Goal: Task Accomplishment & Management: Manage account settings

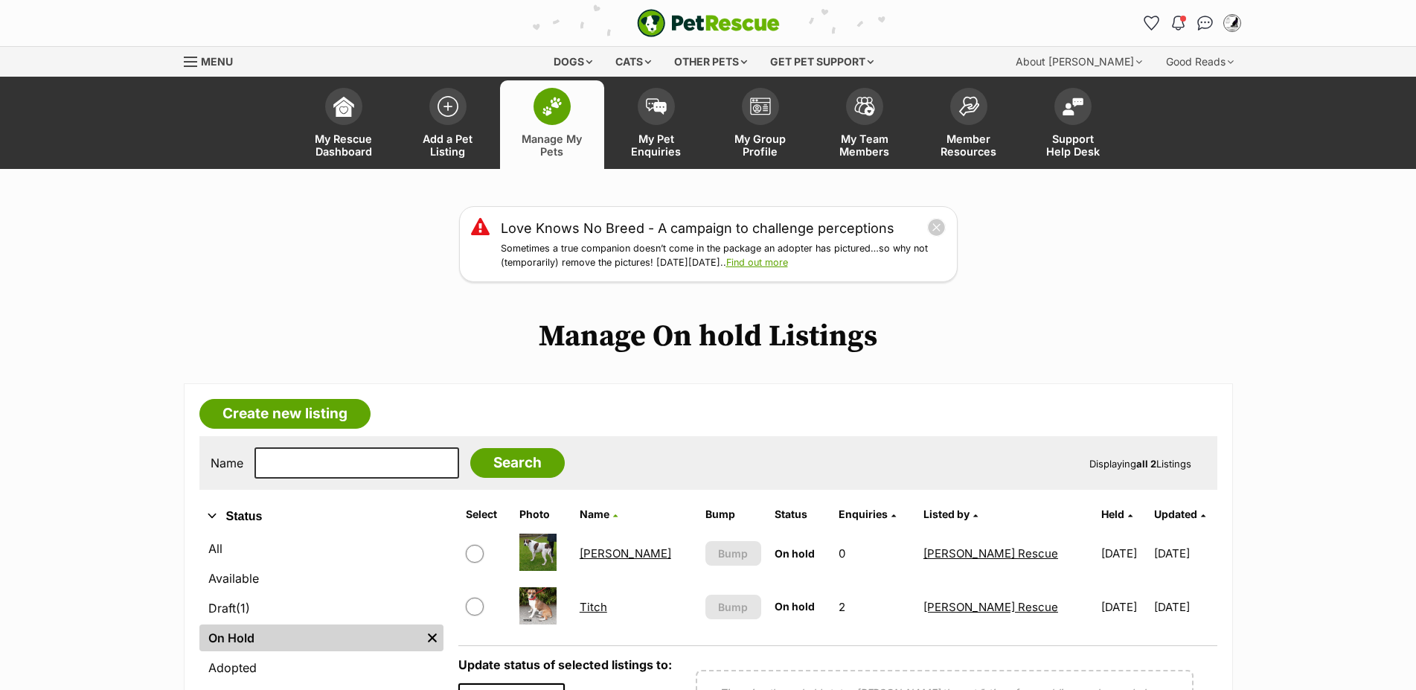
click at [475, 598] on input "checkbox" at bounding box center [475, 607] width 18 height 18
checkbox input "true"
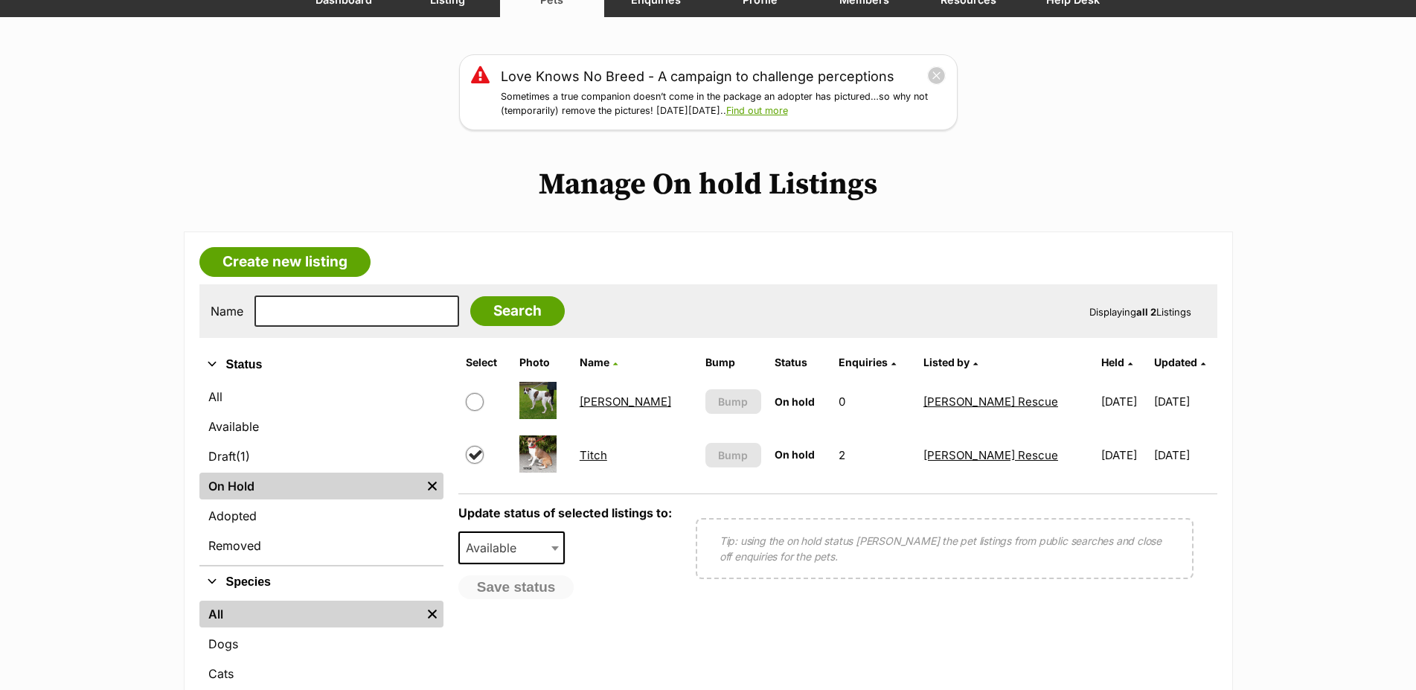
scroll to position [152, 0]
click at [557, 564] on span at bounding box center [556, 547] width 15 height 33
select select "rehomed"
click at [524, 601] on button "Save status" at bounding box center [517, 587] width 118 height 25
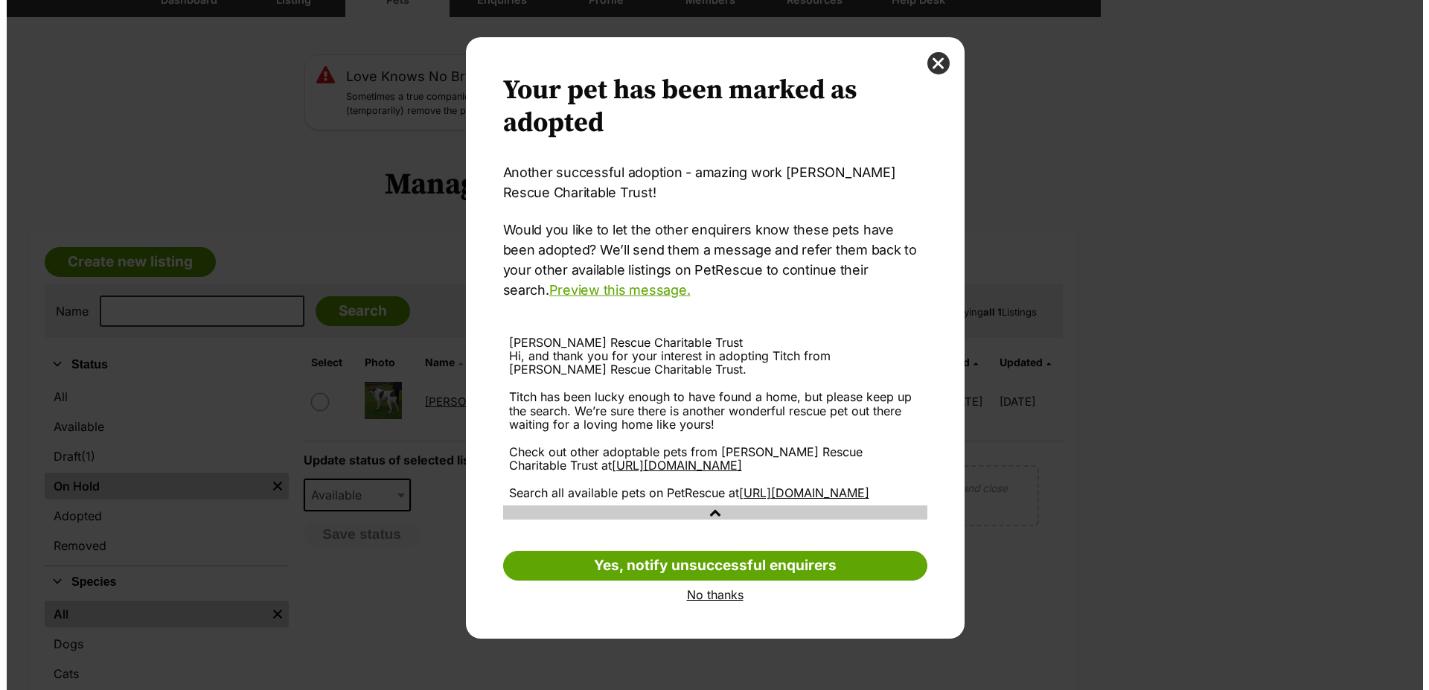
scroll to position [0, 0]
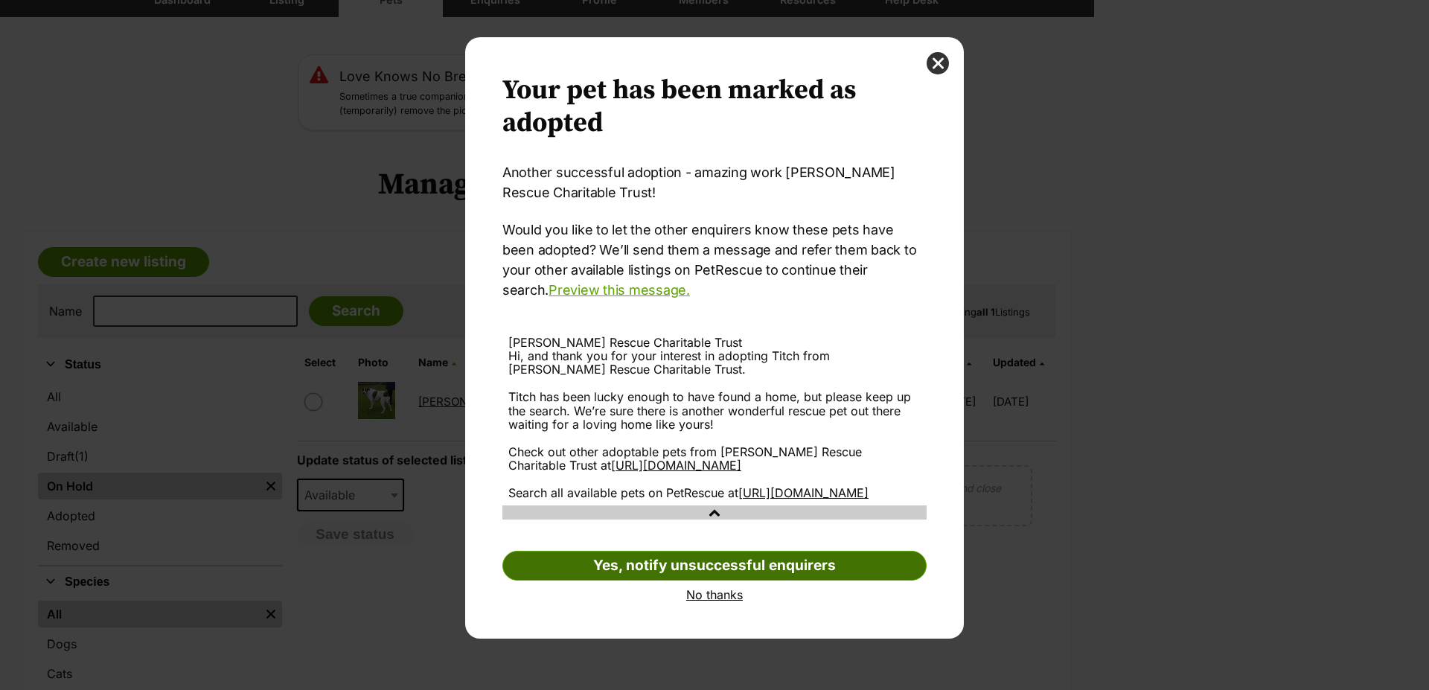
click at [722, 581] on link "Yes, notify unsuccessful enquirers" at bounding box center [714, 566] width 424 height 30
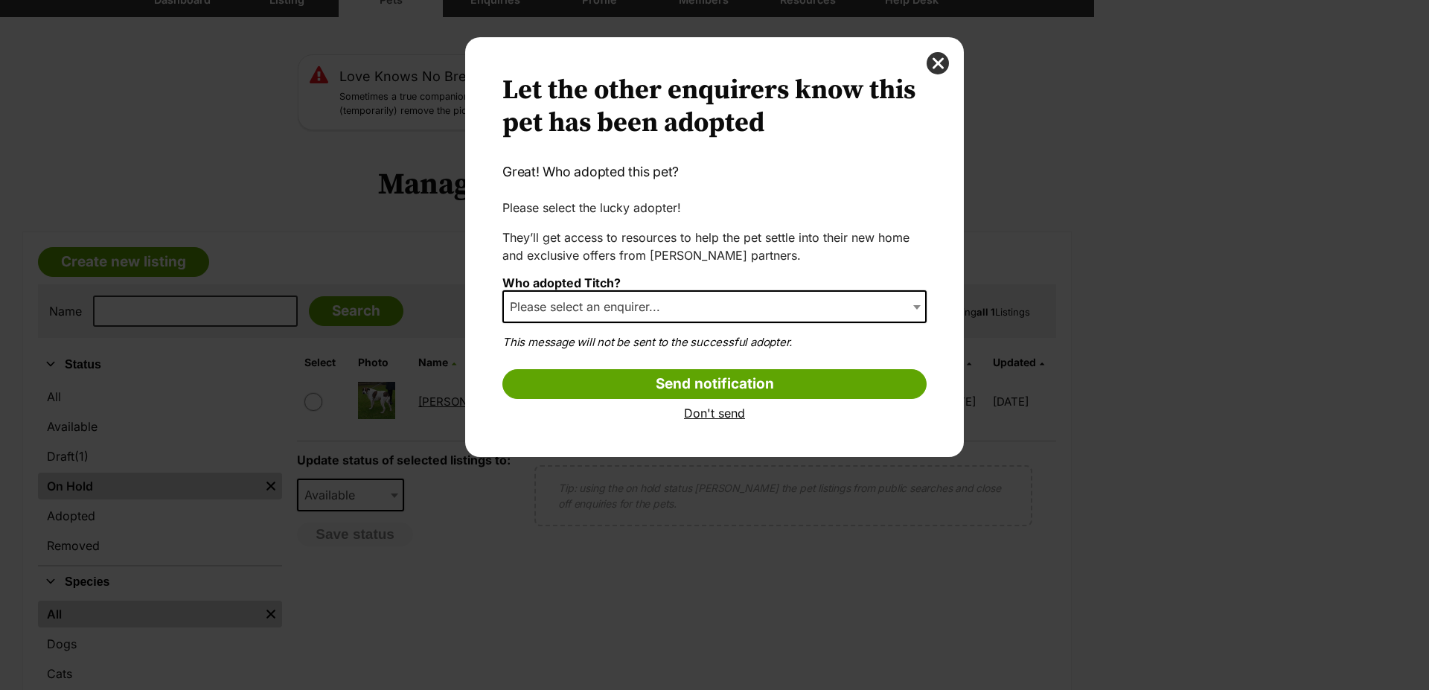
click at [912, 308] on span "Dialog Window - Close (Press escape to close)" at bounding box center [918, 306] width 15 height 33
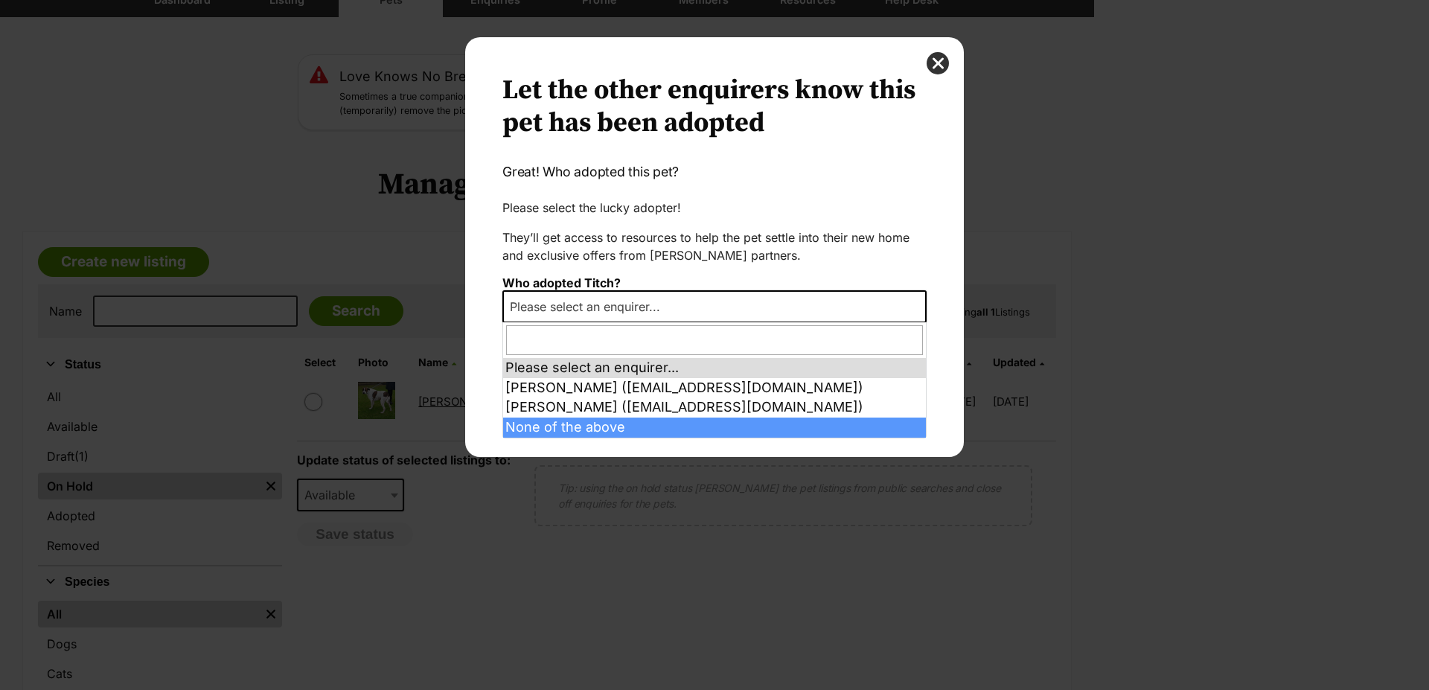
select select "other"
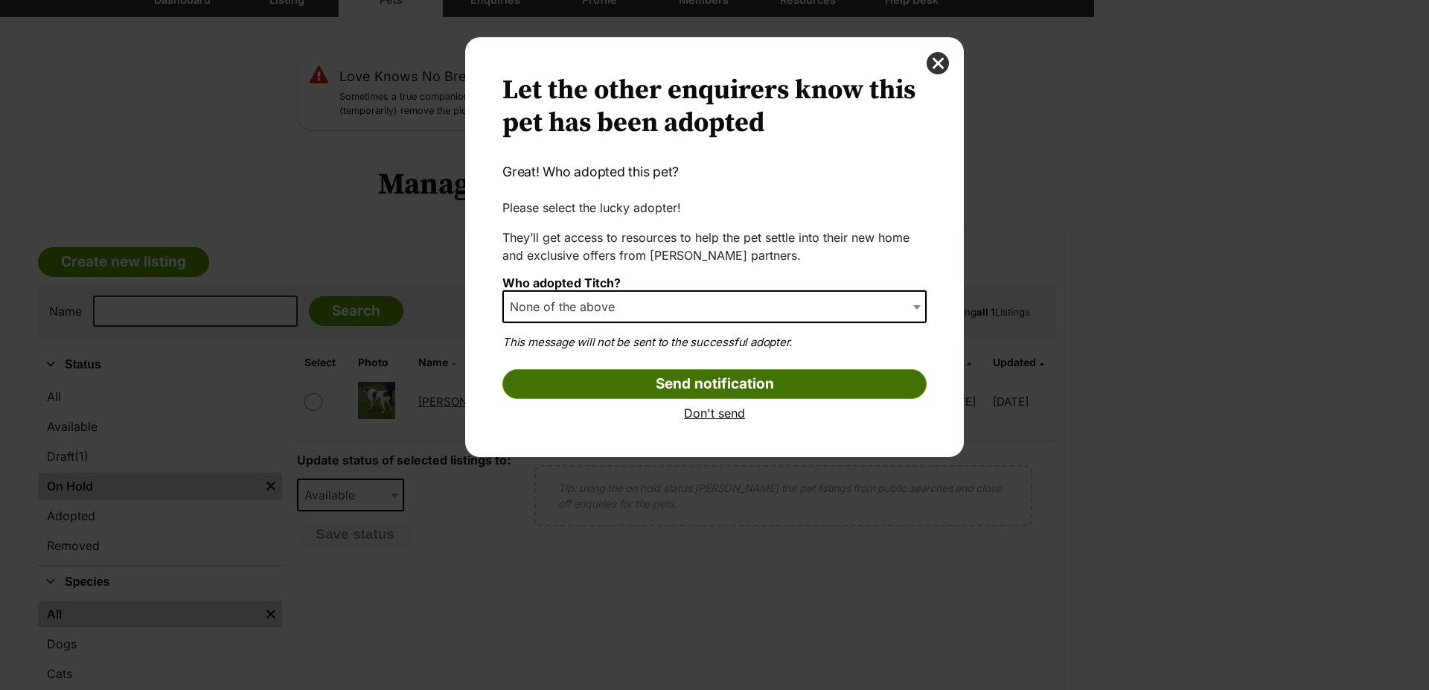
click at [752, 389] on input "Send notification" at bounding box center [714, 384] width 424 height 30
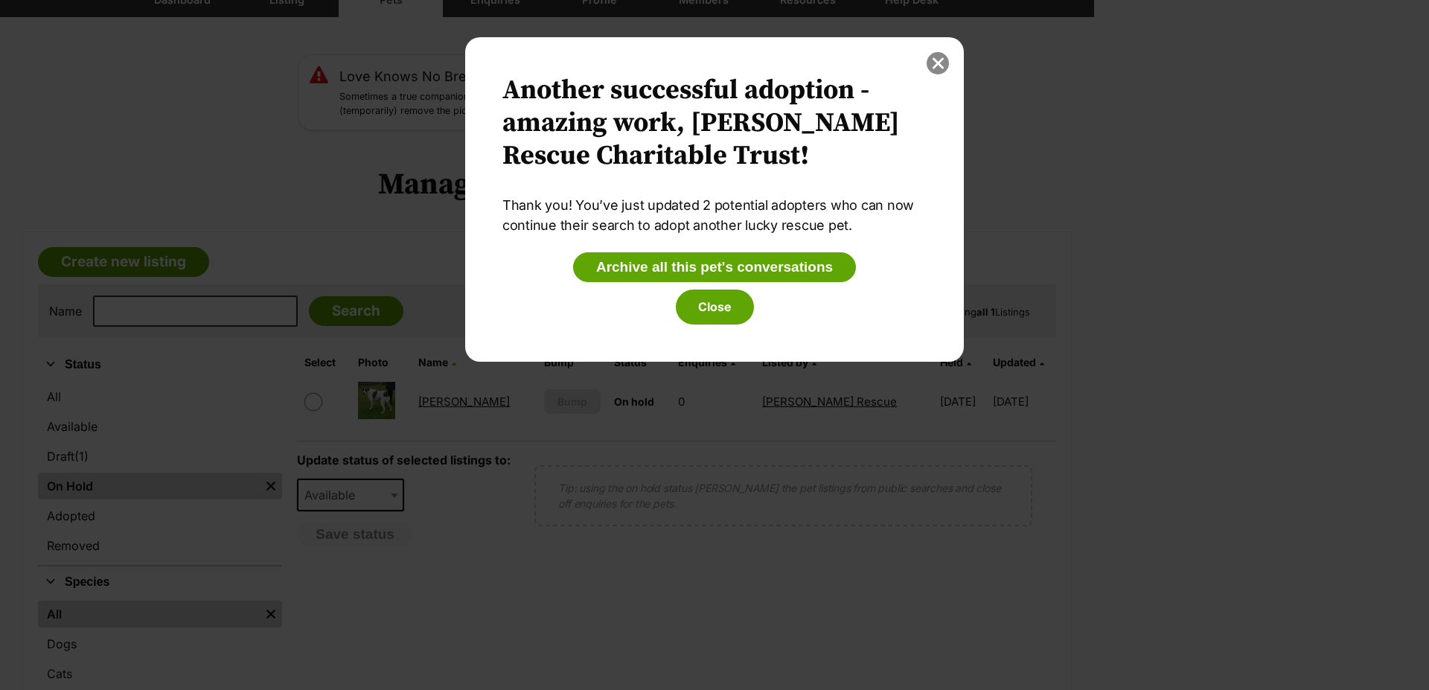
click at [935, 63] on button "close" at bounding box center [938, 63] width 22 height 22
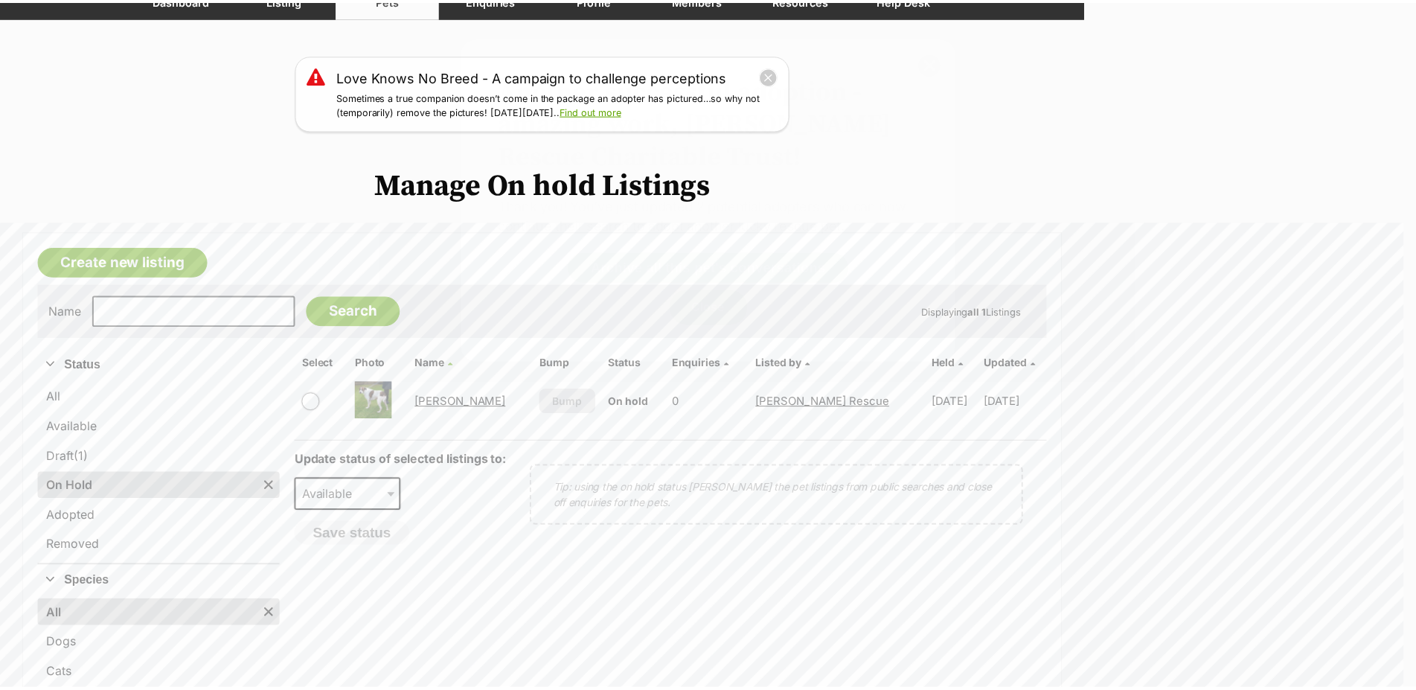
scroll to position [152, 0]
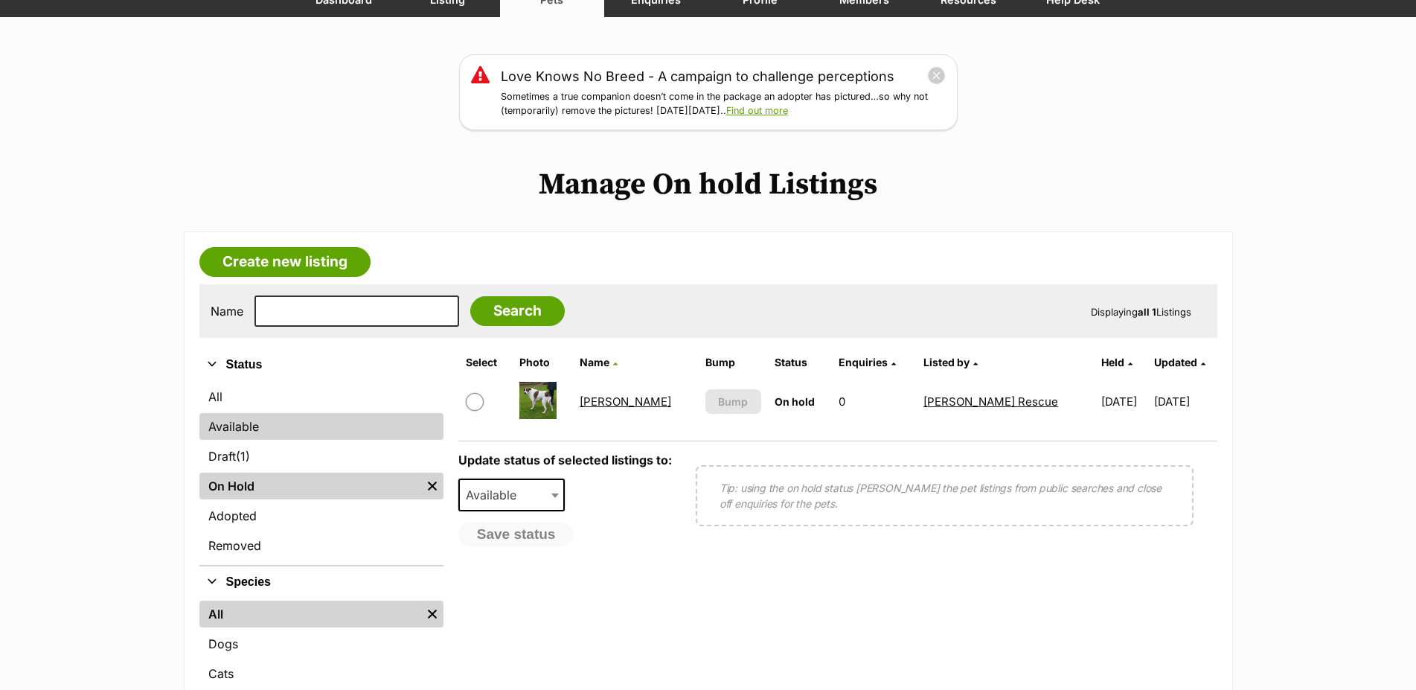
click at [234, 438] on link "Available" at bounding box center [321, 426] width 244 height 27
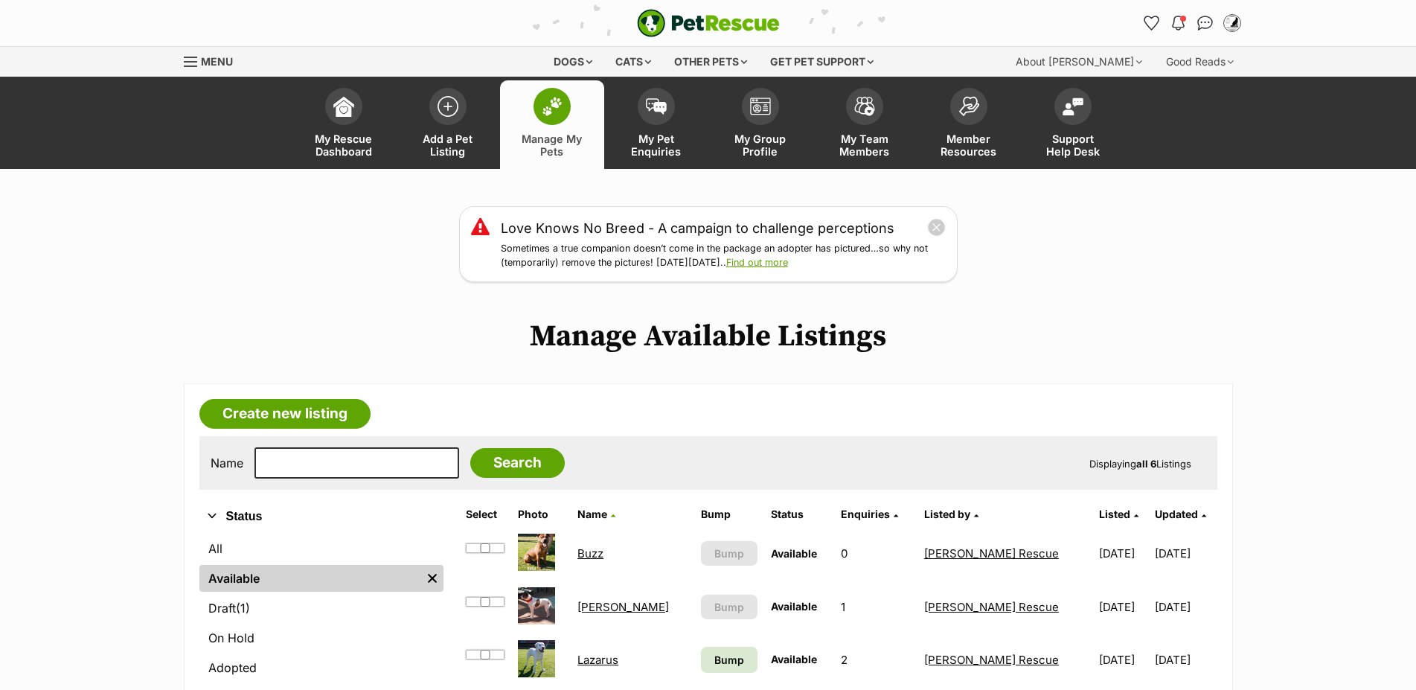
click at [228, 624] on link "On Hold" at bounding box center [321, 637] width 244 height 27
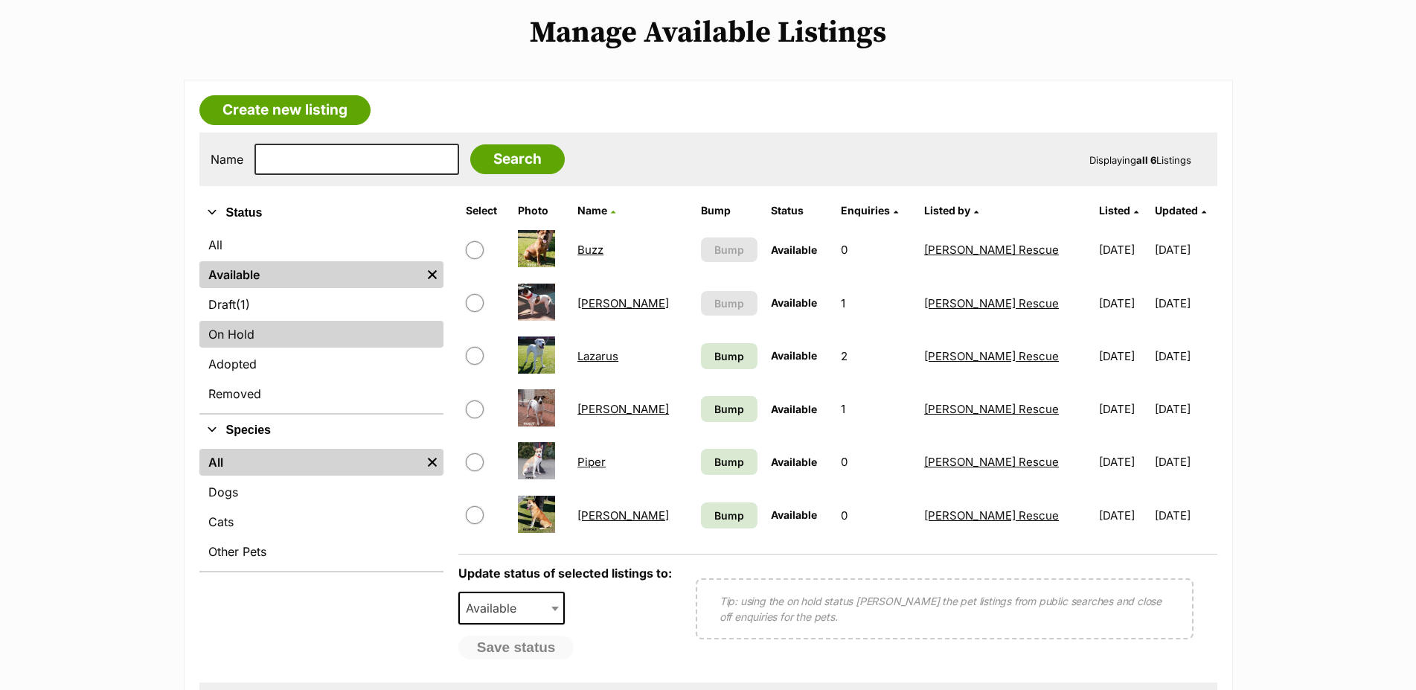
scroll to position [304, 0]
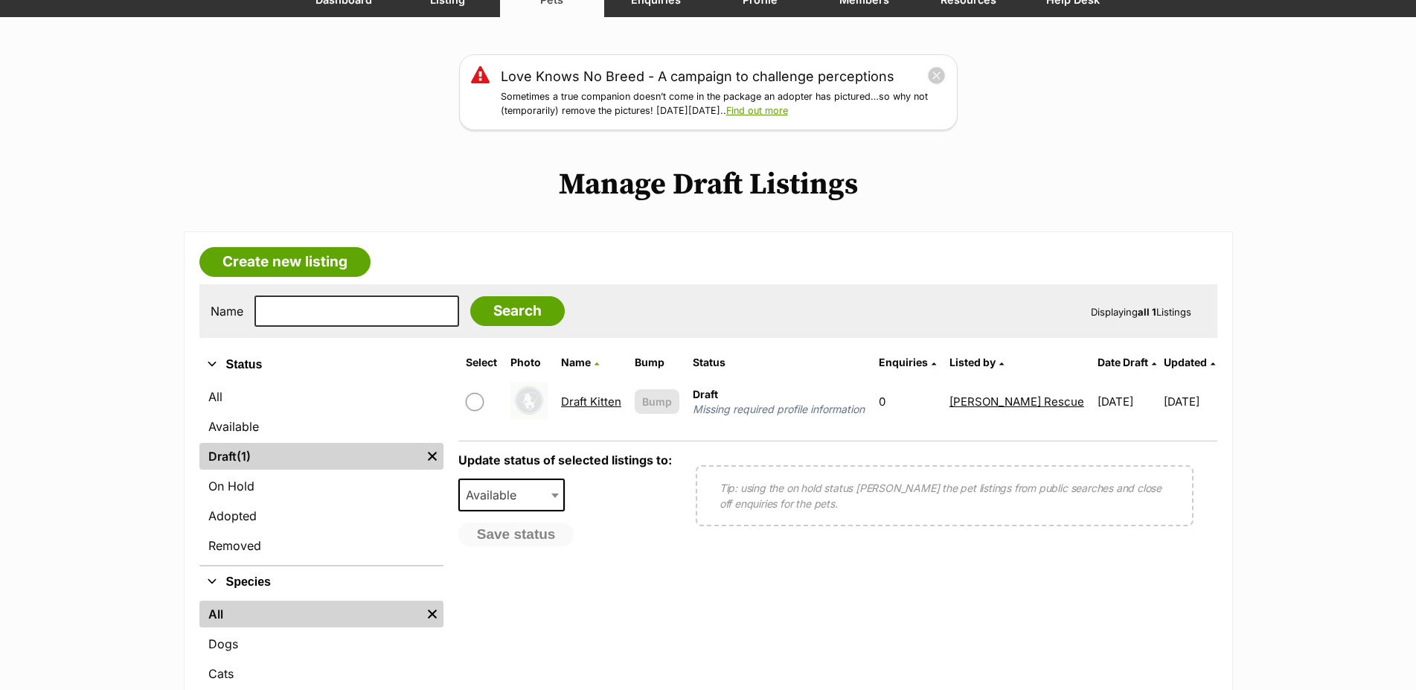
scroll to position [152, 0]
